Goal: Information Seeking & Learning: Learn about a topic

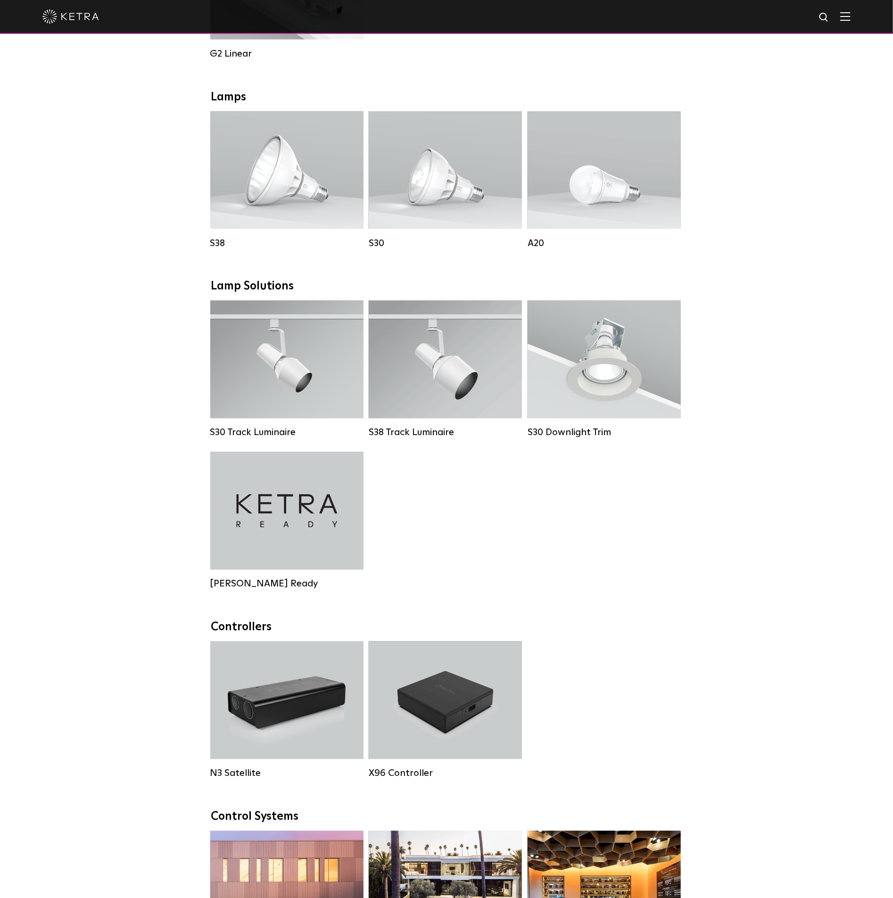
scroll to position [707, 0]
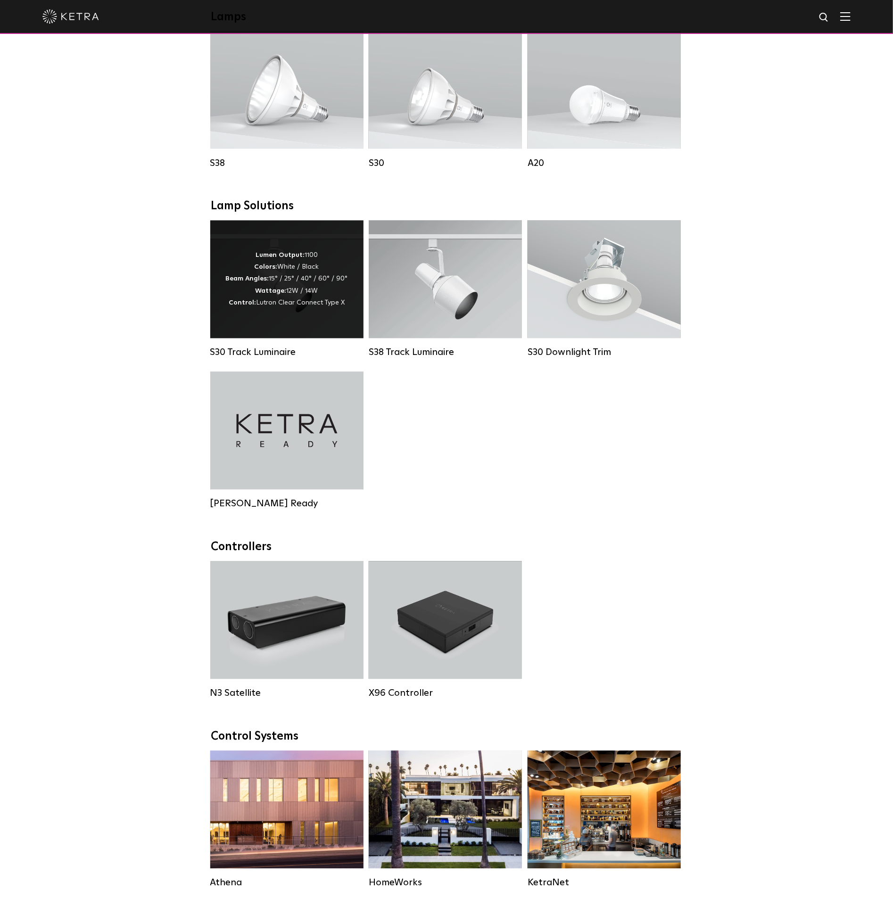
click at [291, 294] on div "Lumen Output: 1100 Colors: White / Black Beam Angles: 15° / 25° / 40° / 60° / 9…" at bounding box center [287, 279] width 122 height 59
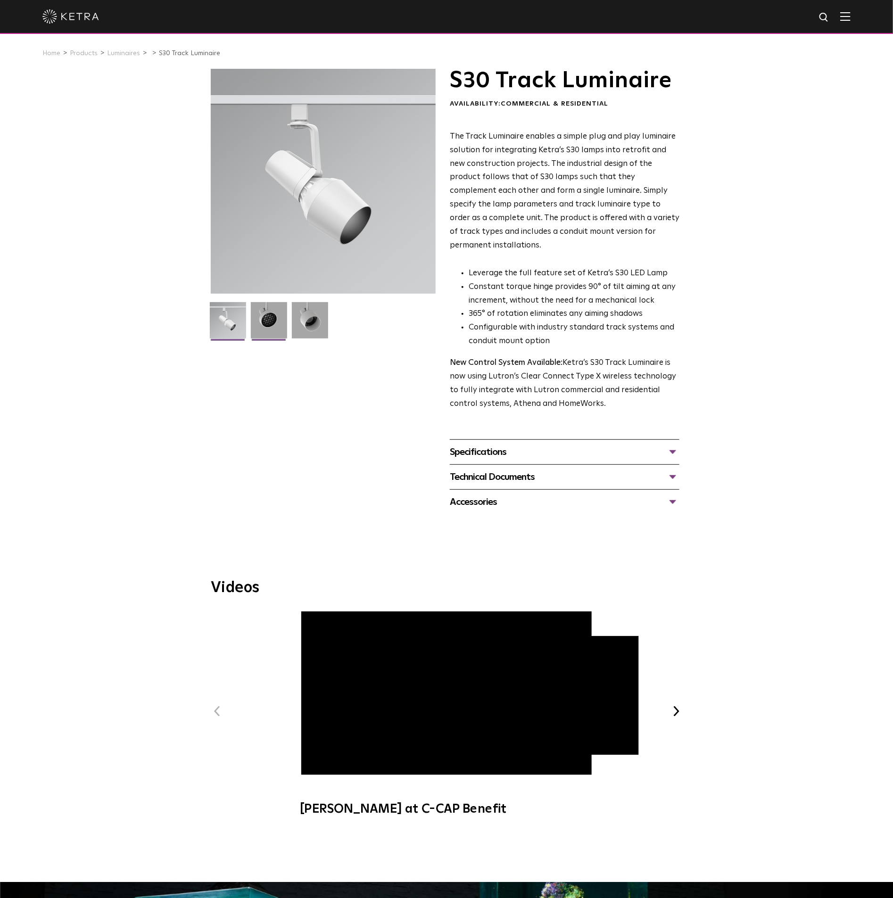
click at [272, 319] on img at bounding box center [269, 323] width 36 height 43
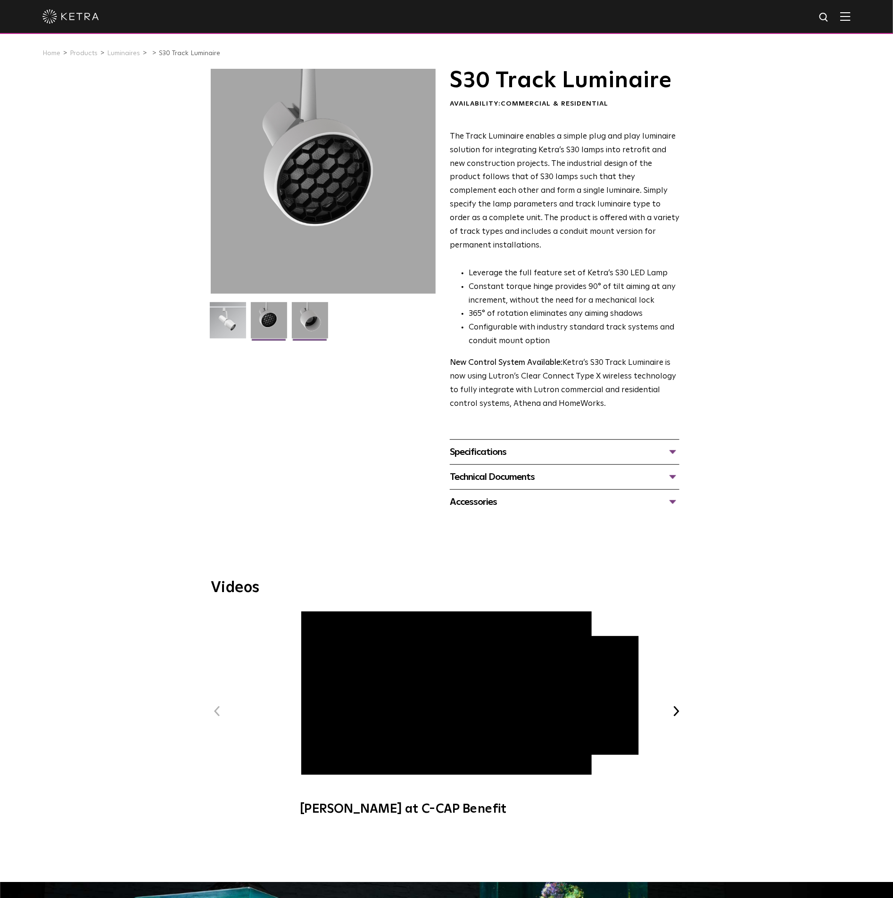
click at [314, 327] on img at bounding box center [310, 323] width 36 height 43
drag, startPoint x: 383, startPoint y: 337, endPoint x: 389, endPoint y: 337, distance: 5.7
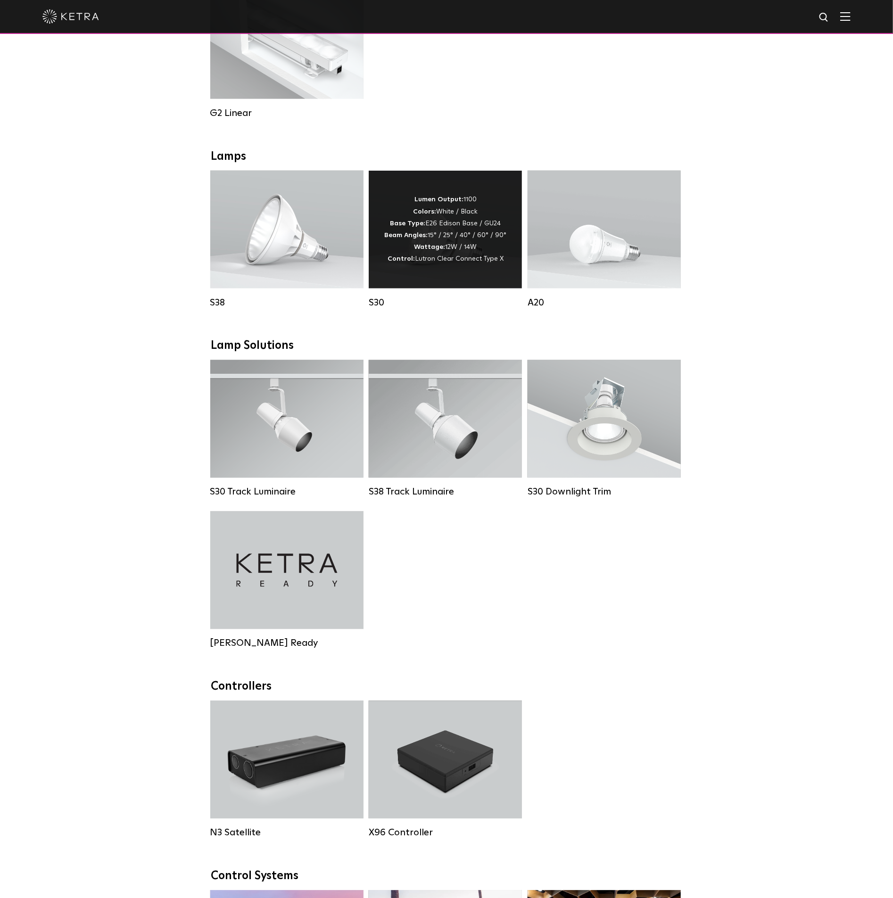
scroll to position [495, 0]
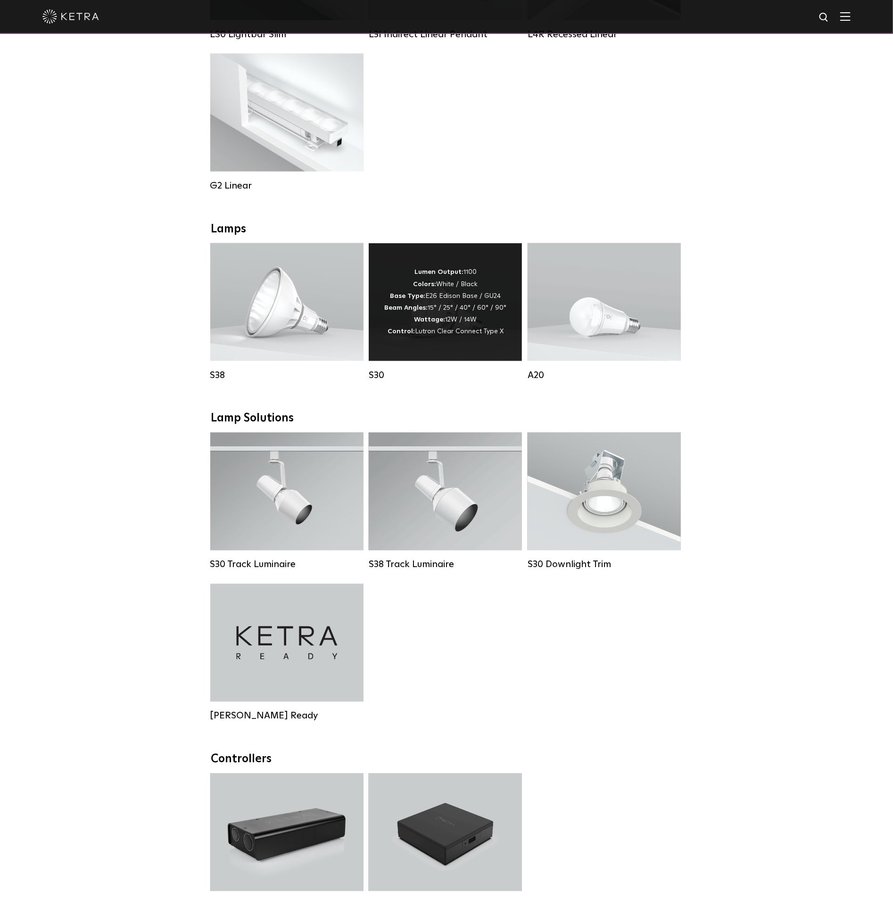
click at [456, 335] on span "Lutron Clear Connect Type X" at bounding box center [459, 331] width 89 height 7
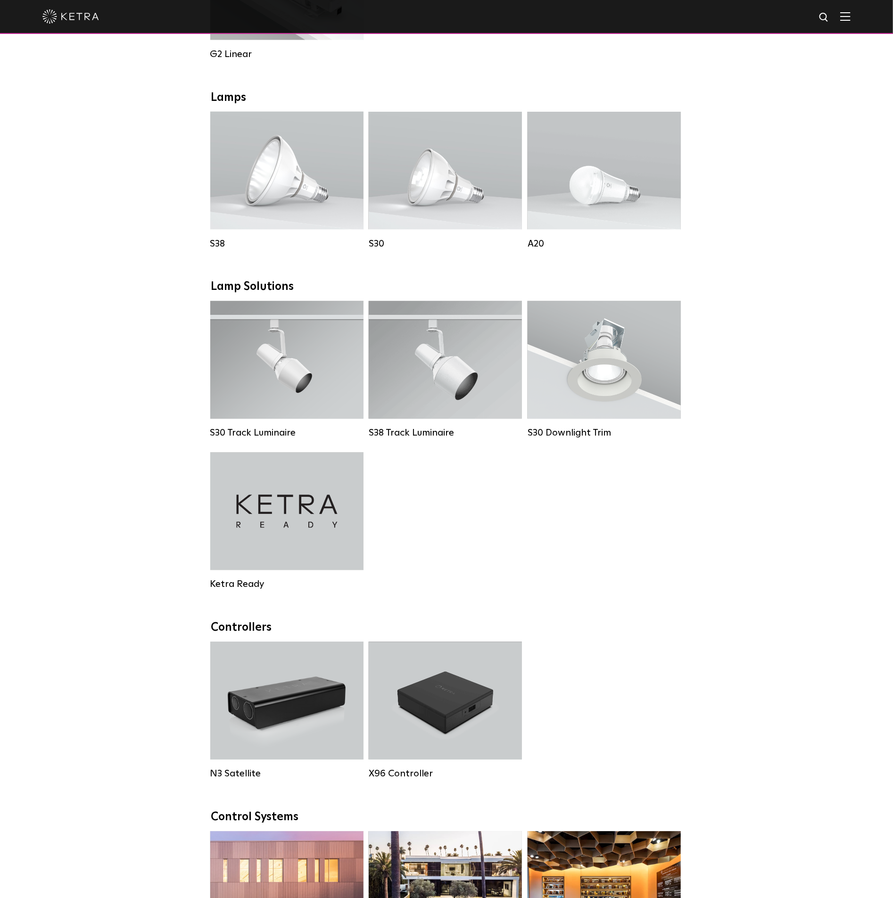
scroll to position [636, 0]
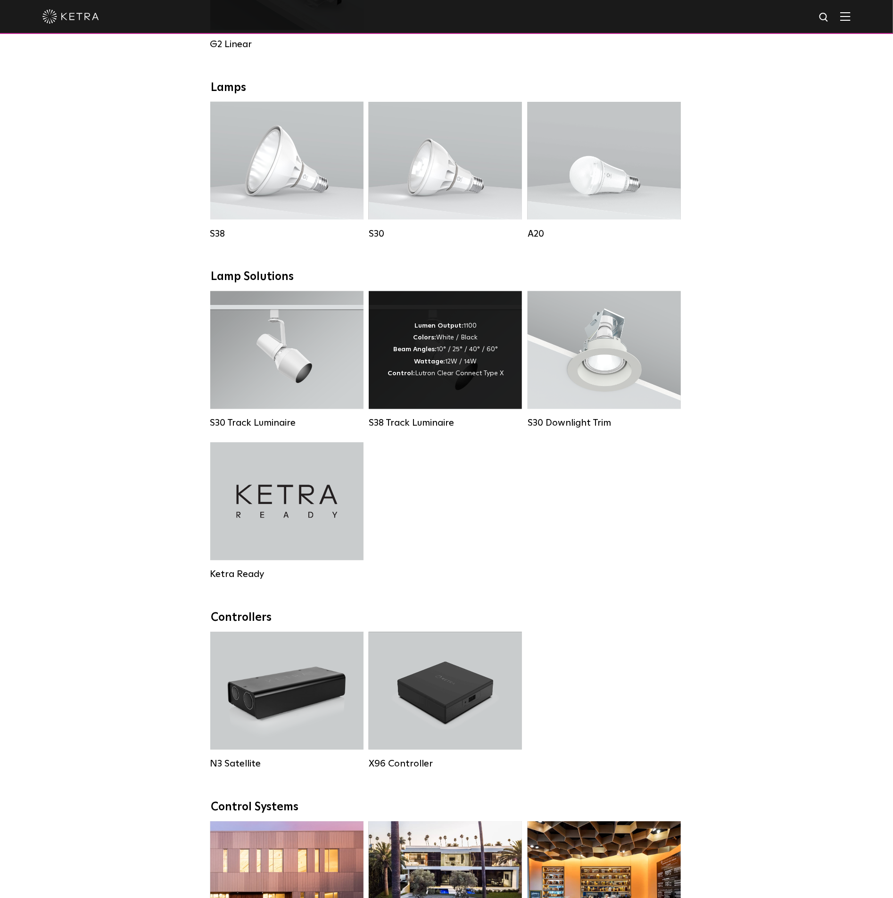
click at [464, 377] on span "Lutron Clear Connect Type X" at bounding box center [459, 374] width 89 height 7
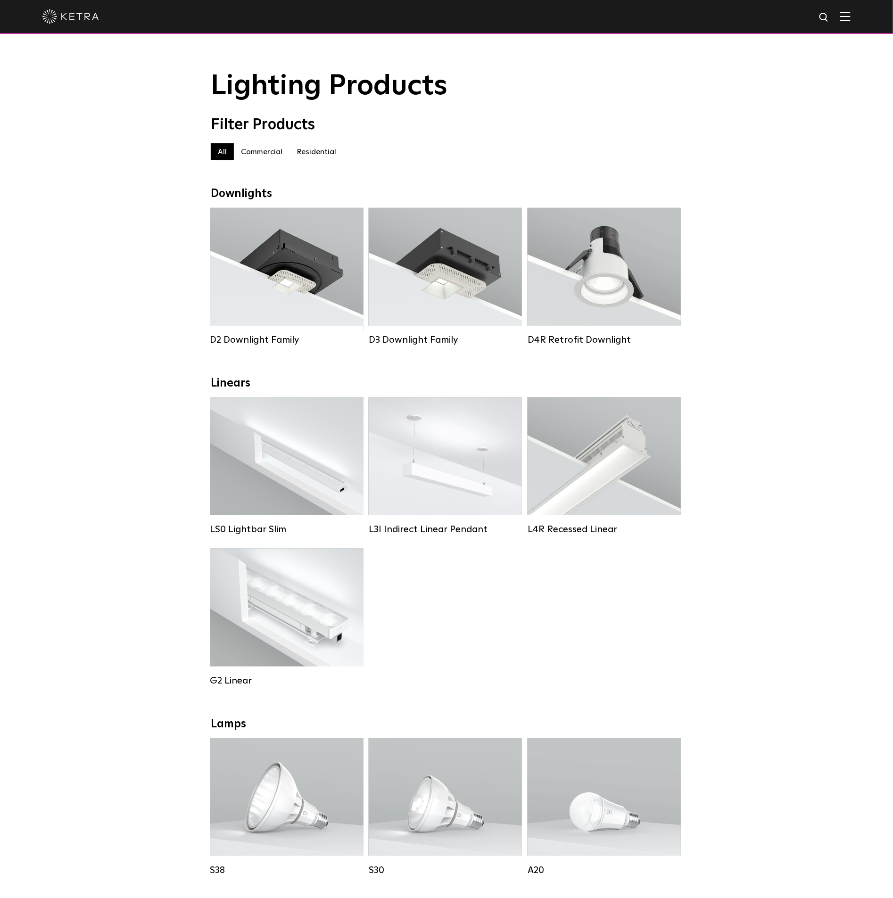
drag, startPoint x: 470, startPoint y: 147, endPoint x: 479, endPoint y: 150, distance: 10.4
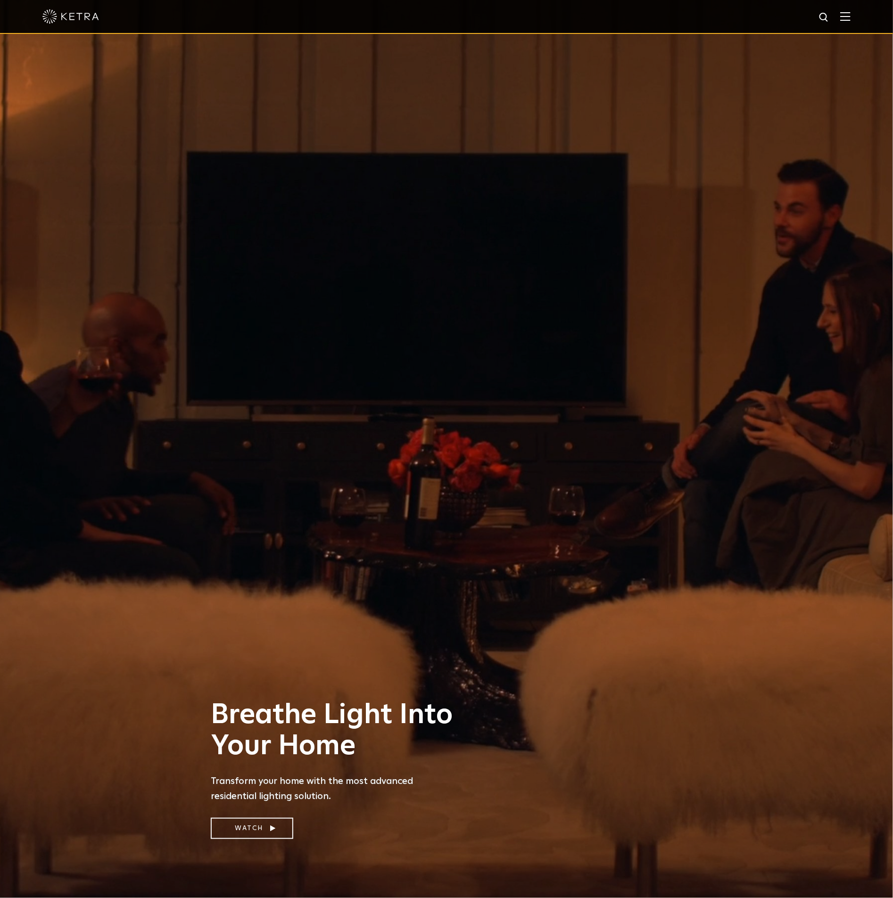
click at [80, 16] on img at bounding box center [70, 16] width 57 height 14
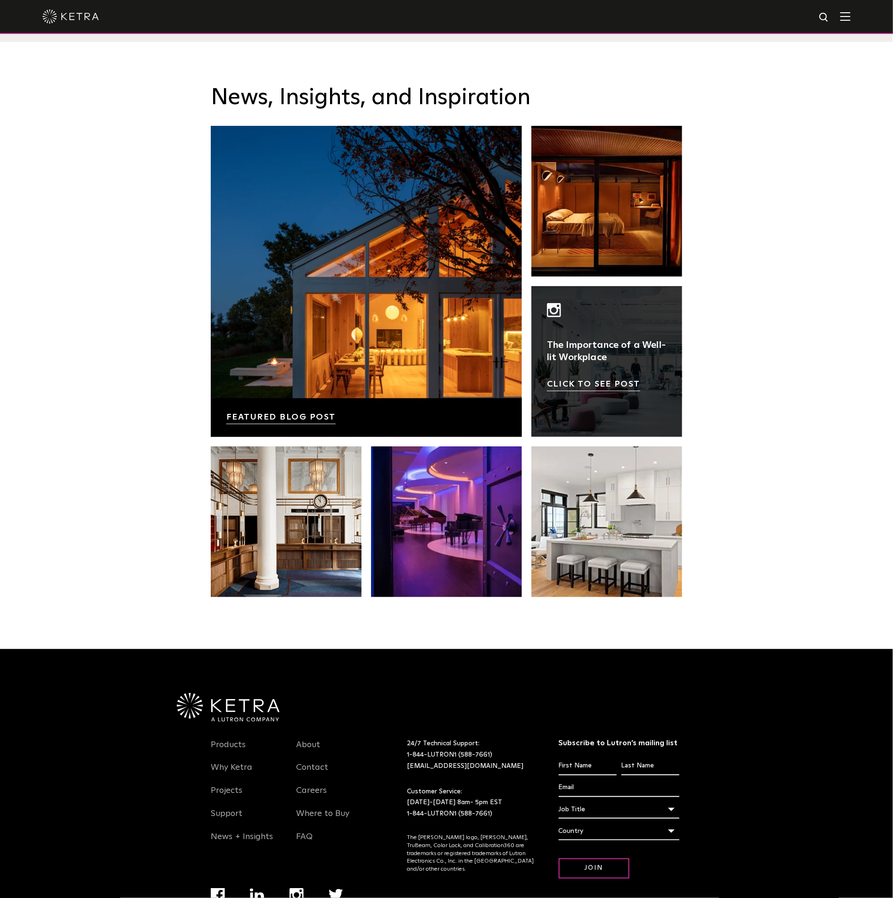
scroll to position [1981, 0]
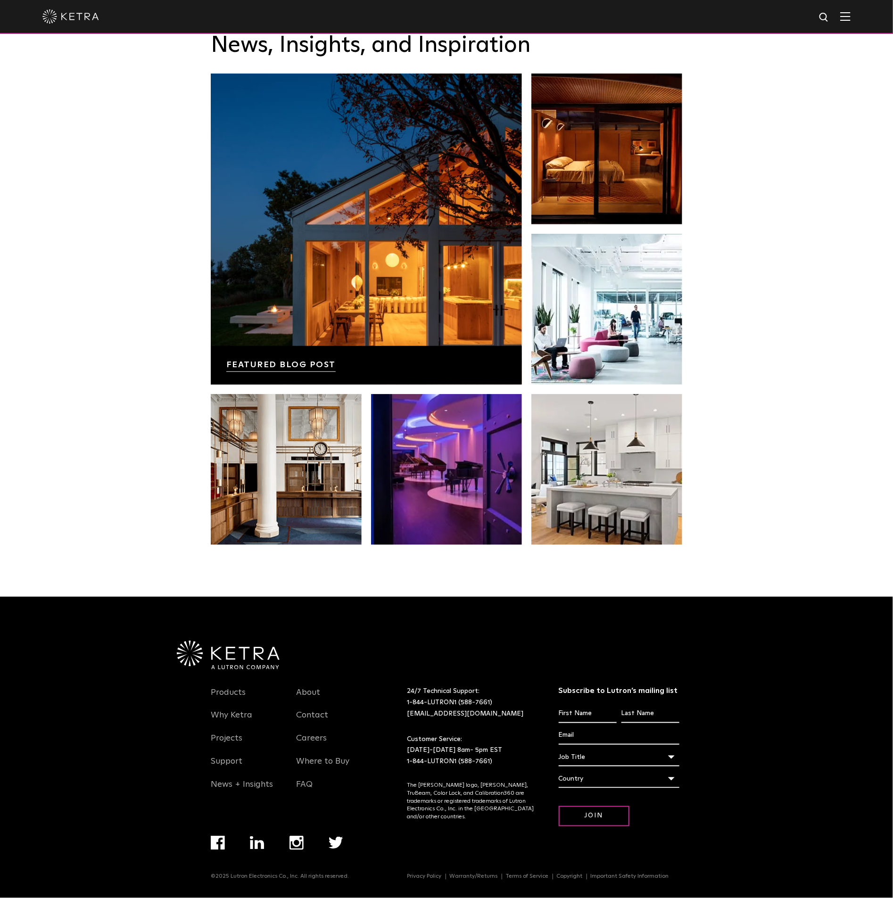
click at [74, 19] on img at bounding box center [70, 16] width 57 height 14
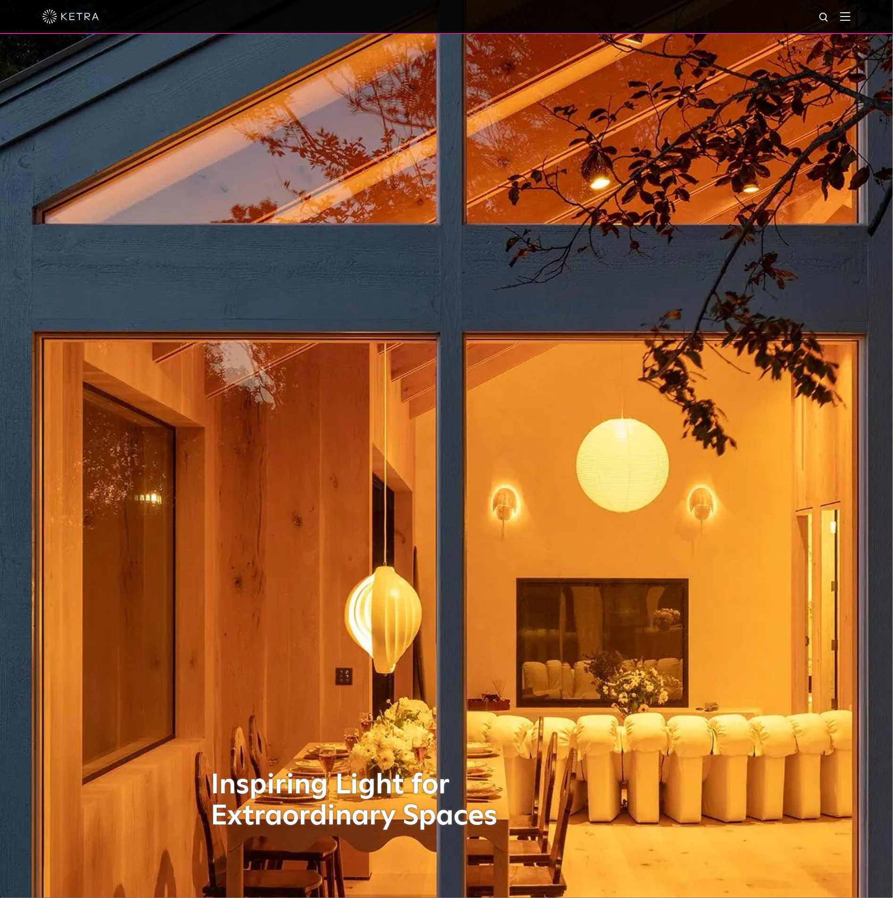
drag, startPoint x: 296, startPoint y: 191, endPoint x: 287, endPoint y: 182, distance: 12.3
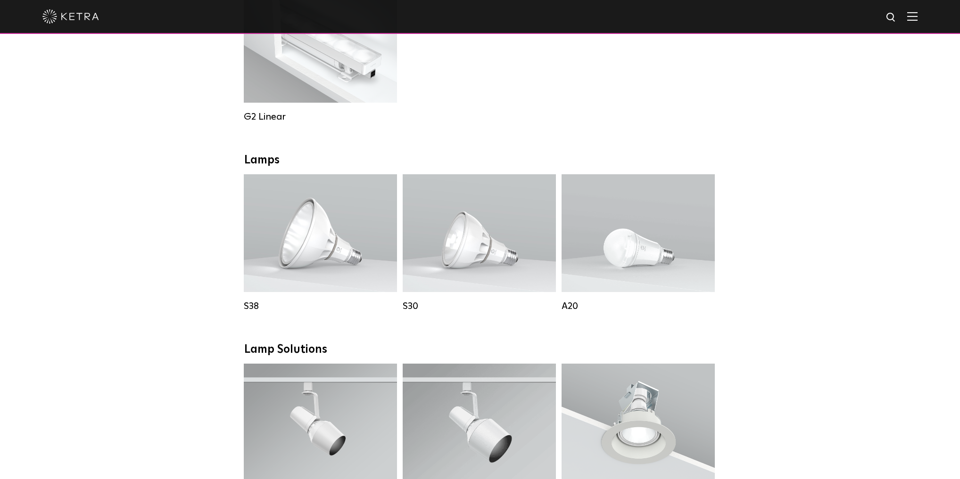
scroll to position [677, 0]
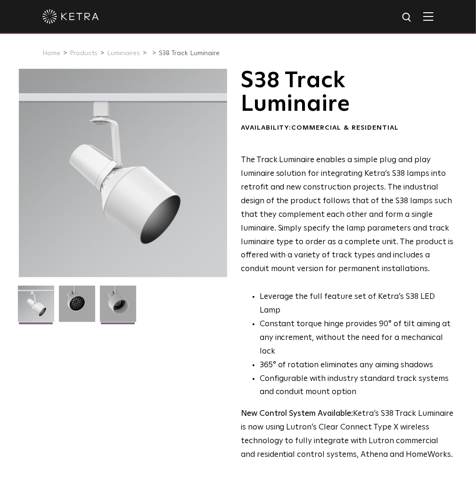
click at [120, 302] on img at bounding box center [118, 307] width 36 height 43
